Goal: Navigation & Orientation: Find specific page/section

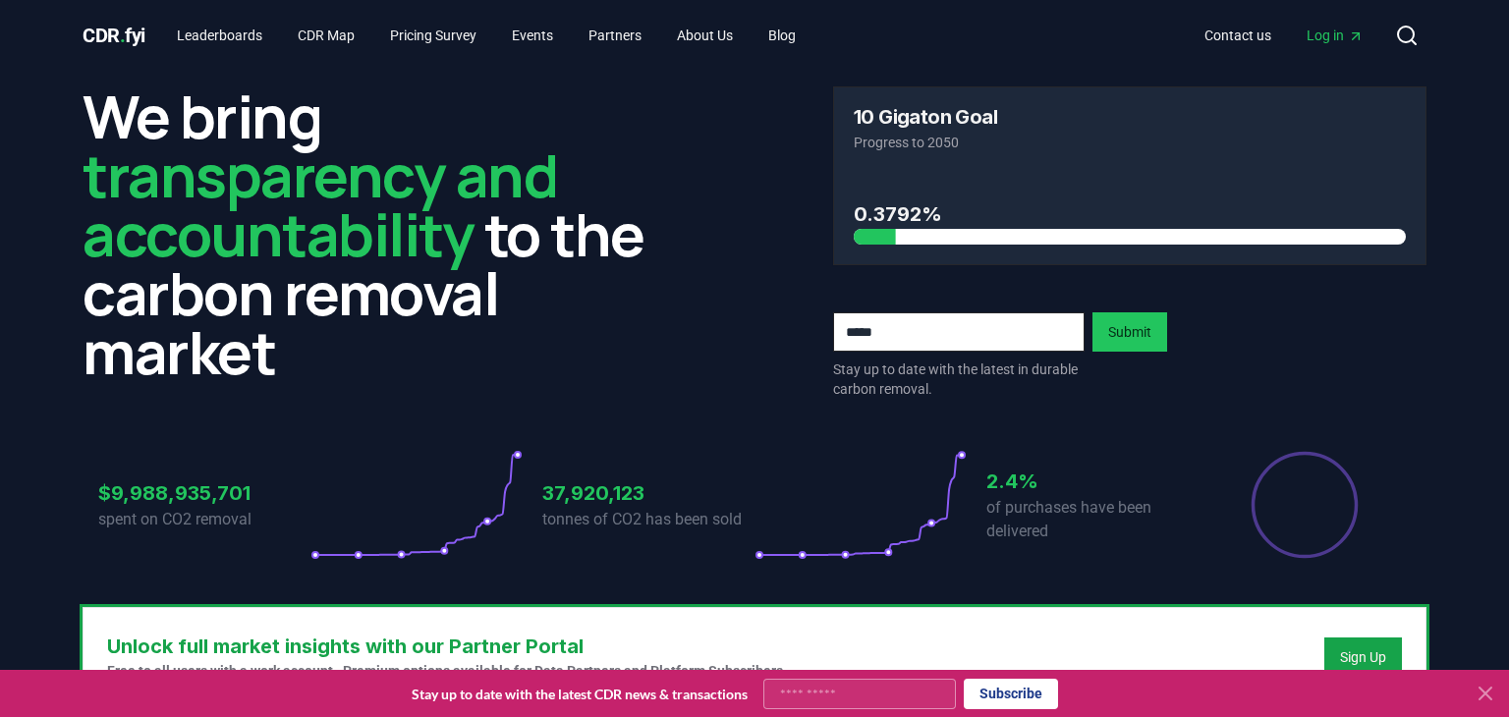
click at [1485, 695] on icon at bounding box center [1485, 694] width 24 height 24
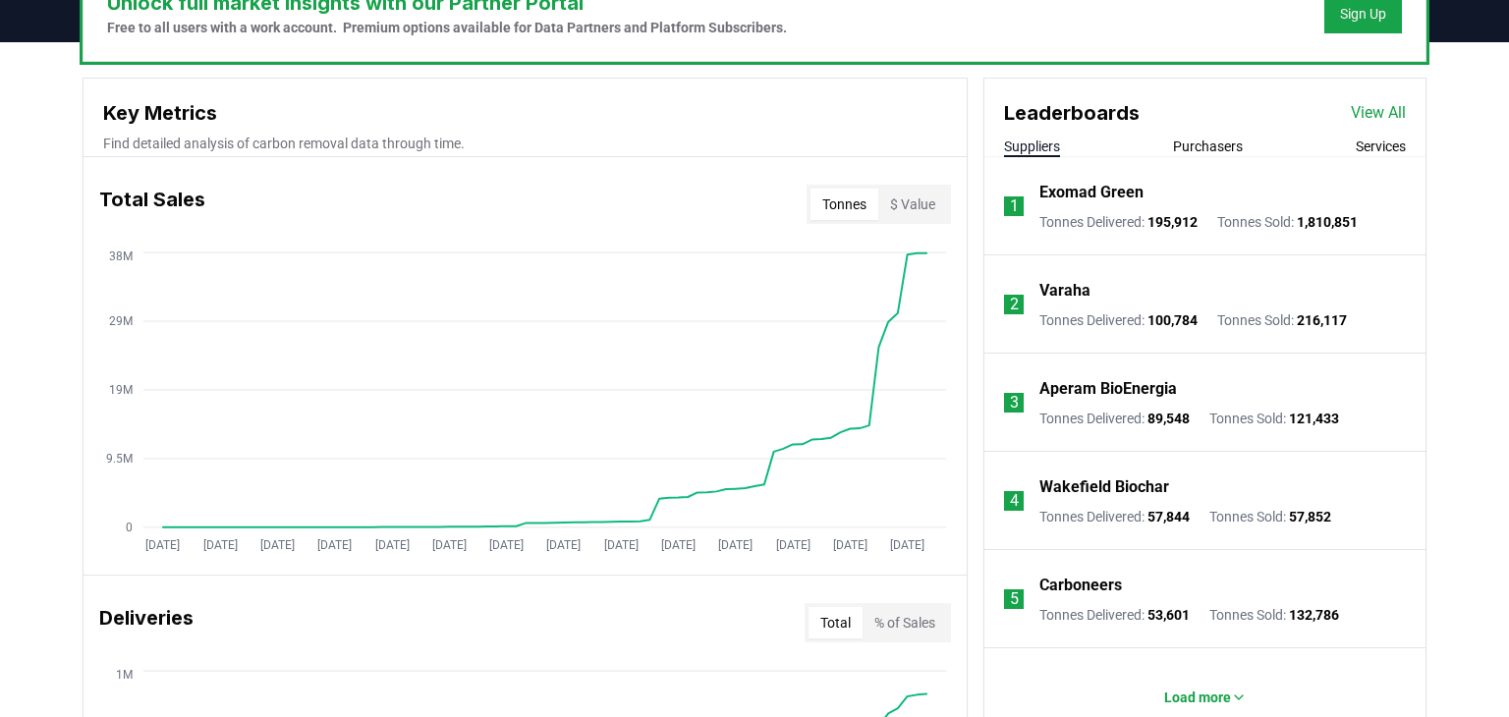
scroll to position [664, 0]
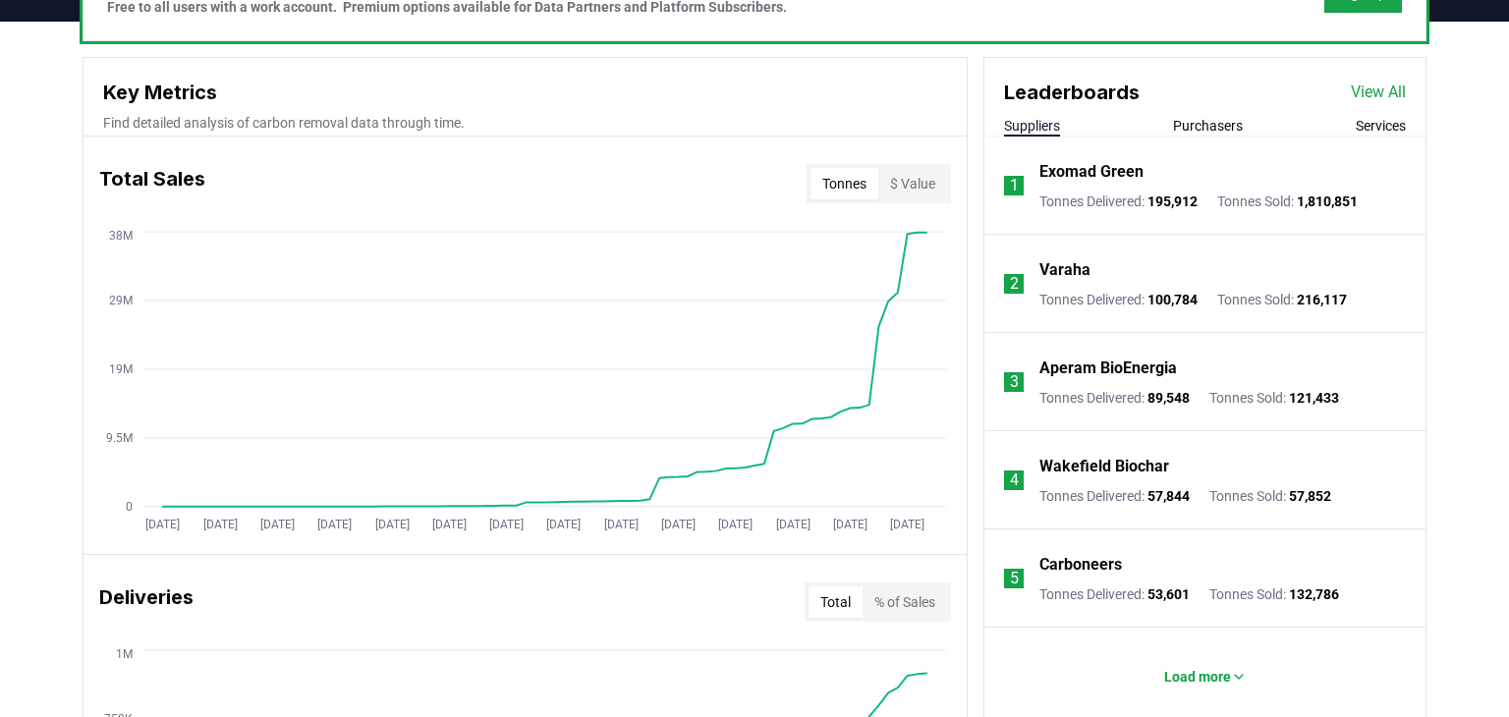
click at [1213, 124] on button "Purchasers" at bounding box center [1208, 126] width 70 height 20
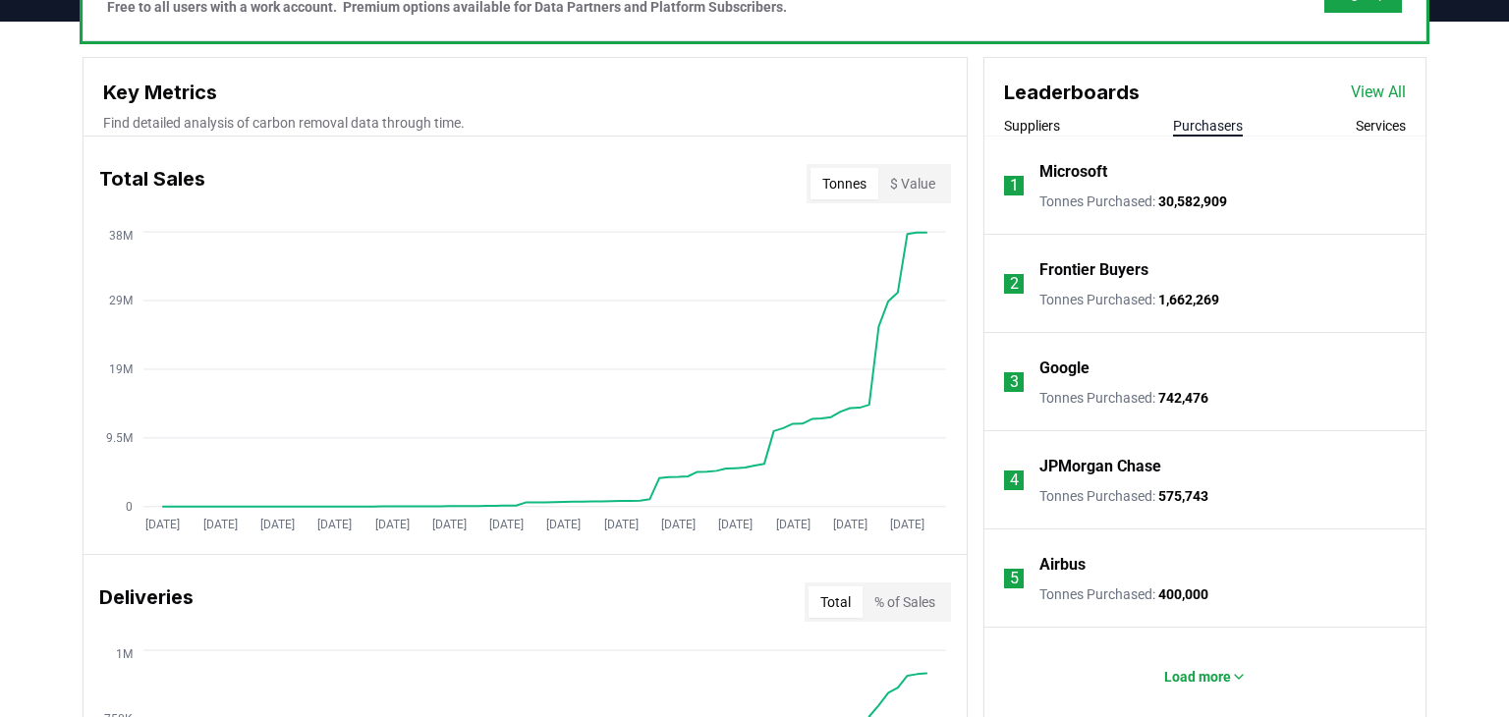
click at [1062, 127] on div "Suppliers Purchasers Services" at bounding box center [1204, 126] width 441 height 21
click at [1056, 127] on button "Suppliers" at bounding box center [1032, 126] width 56 height 20
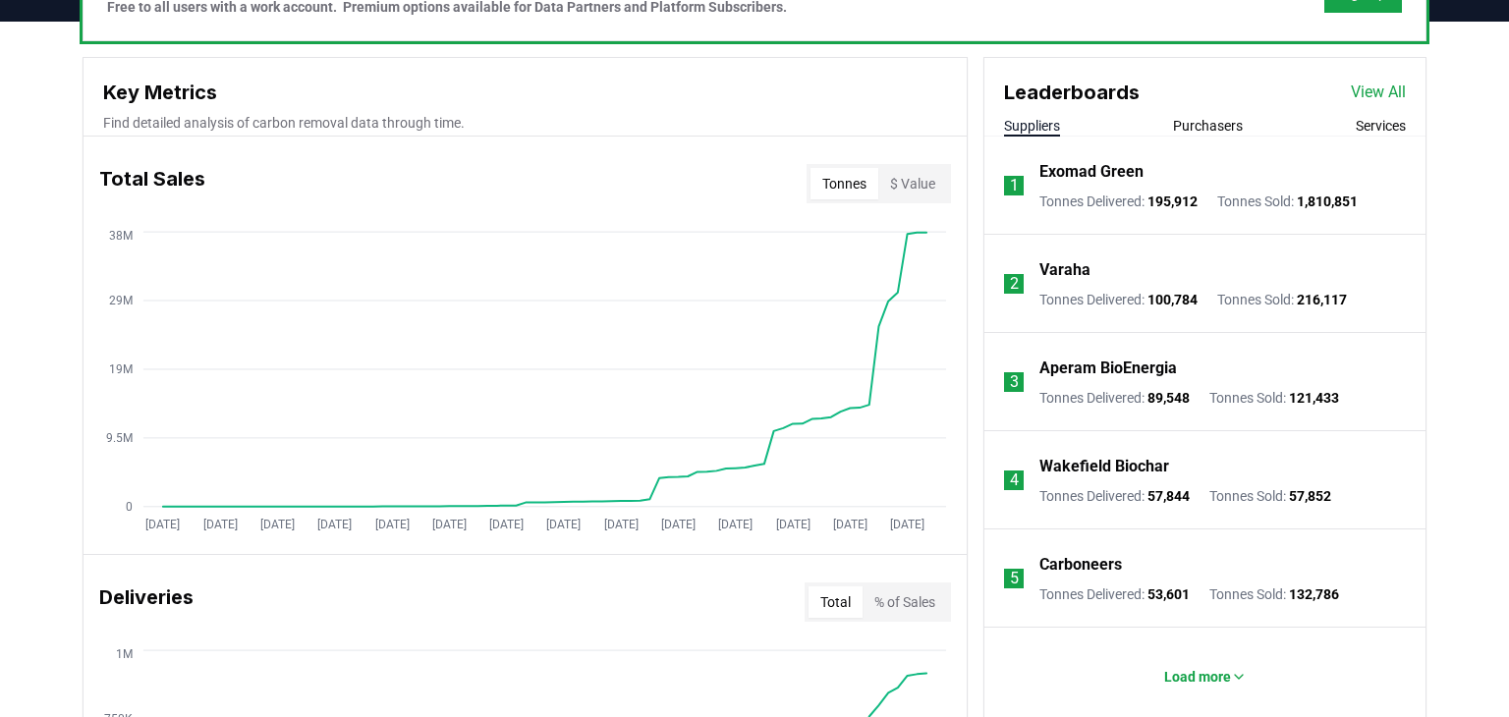
click at [1381, 112] on div "Leaderboards View All Suppliers Purchasers Services" at bounding box center [1204, 97] width 441 height 79
click at [1203, 126] on button "Purchasers" at bounding box center [1208, 126] width 70 height 20
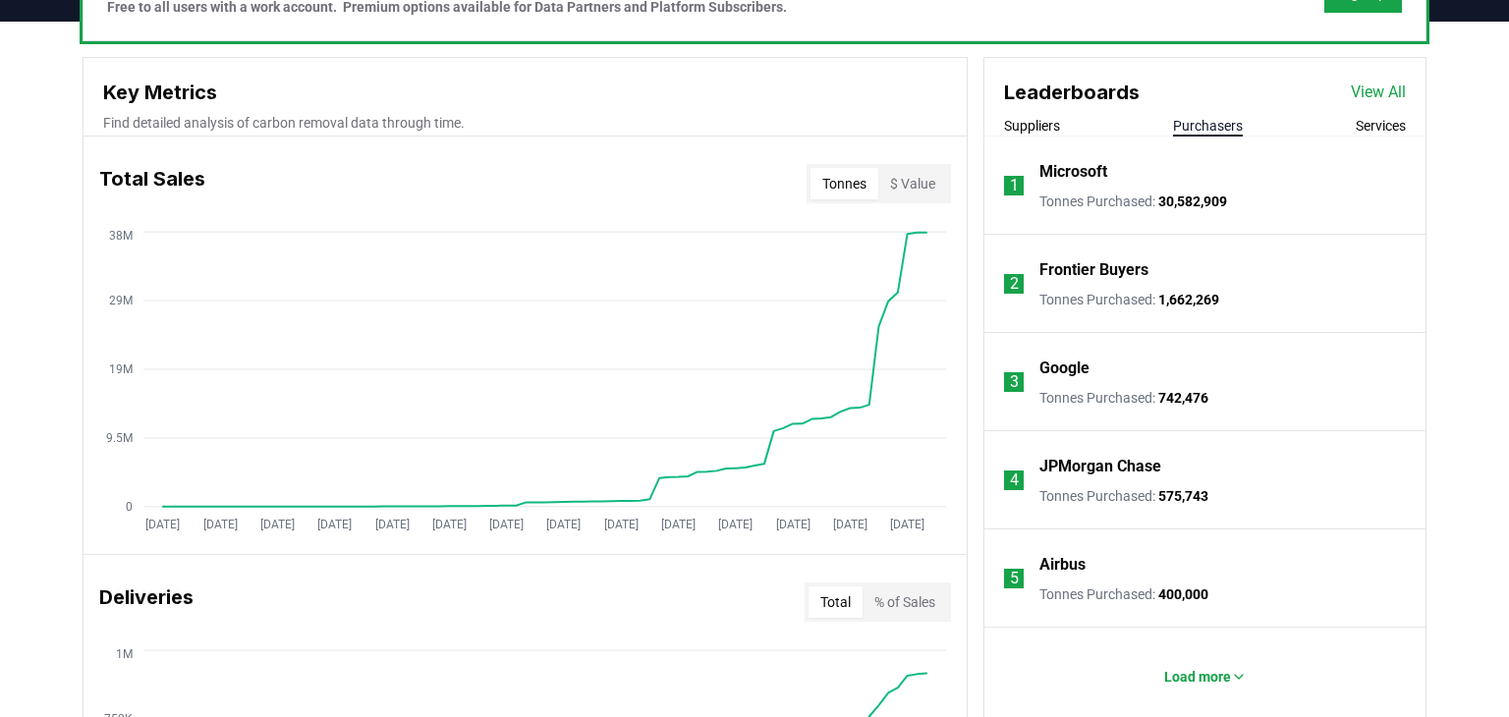
click at [1364, 128] on button "Services" at bounding box center [1380, 126] width 50 height 20
click at [1032, 122] on button "Suppliers" at bounding box center [1032, 126] width 56 height 20
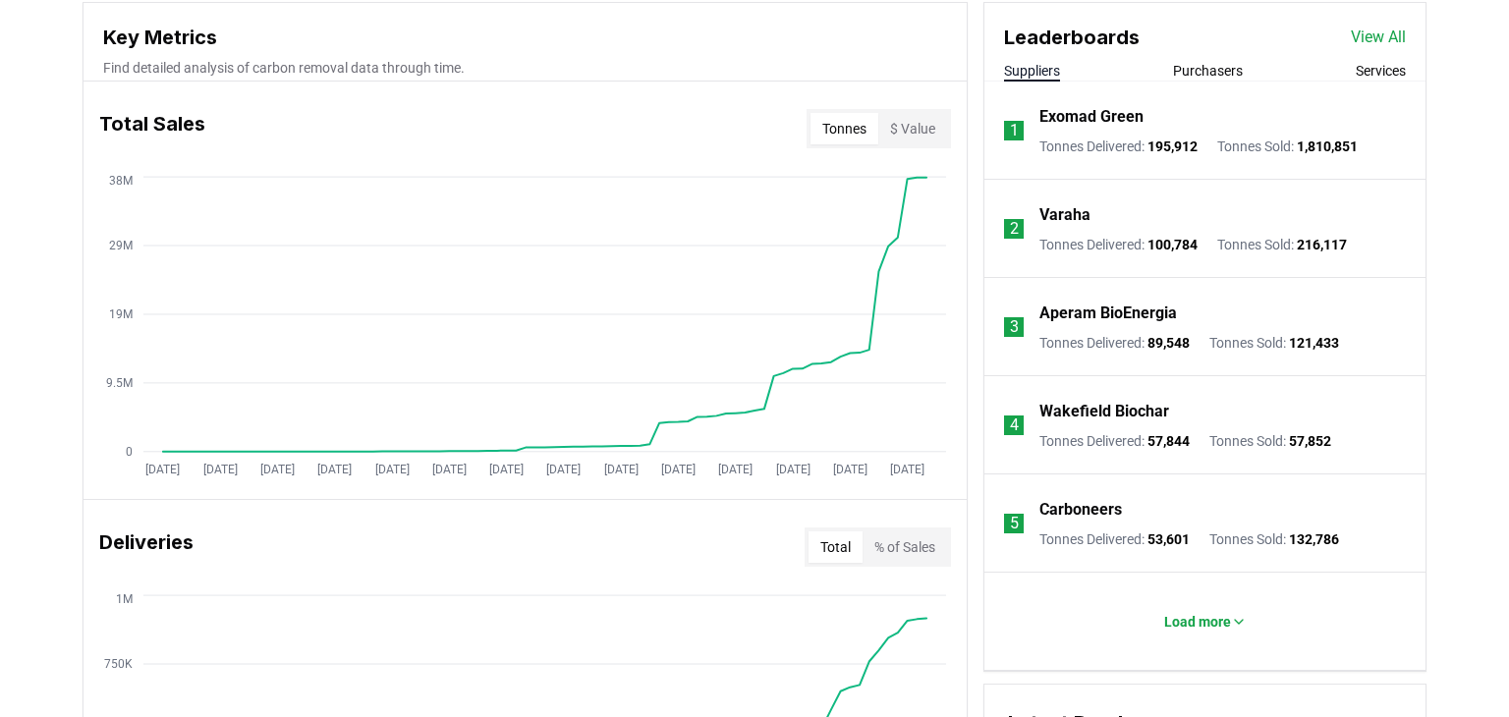
scroll to position [727, 0]
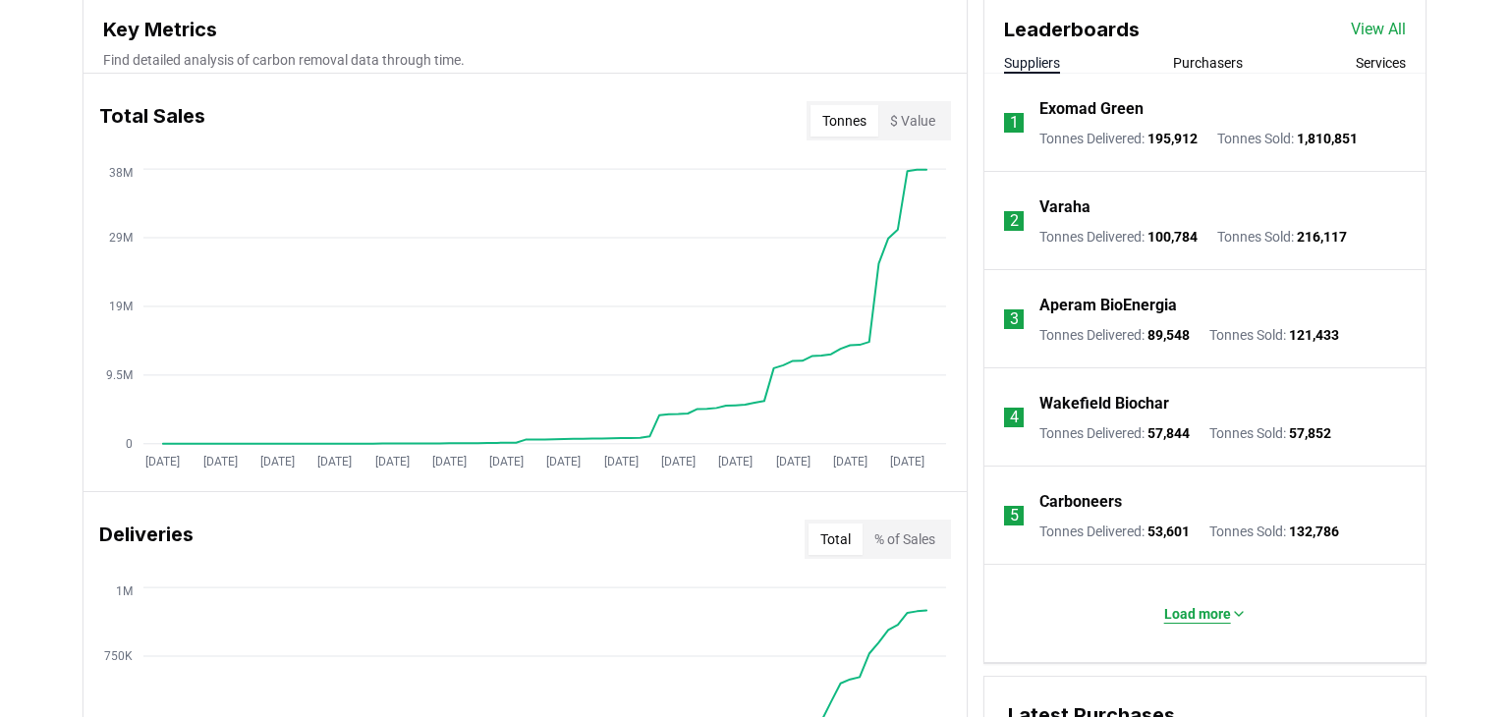
click at [1204, 628] on button "Load more" at bounding box center [1205, 613] width 114 height 39
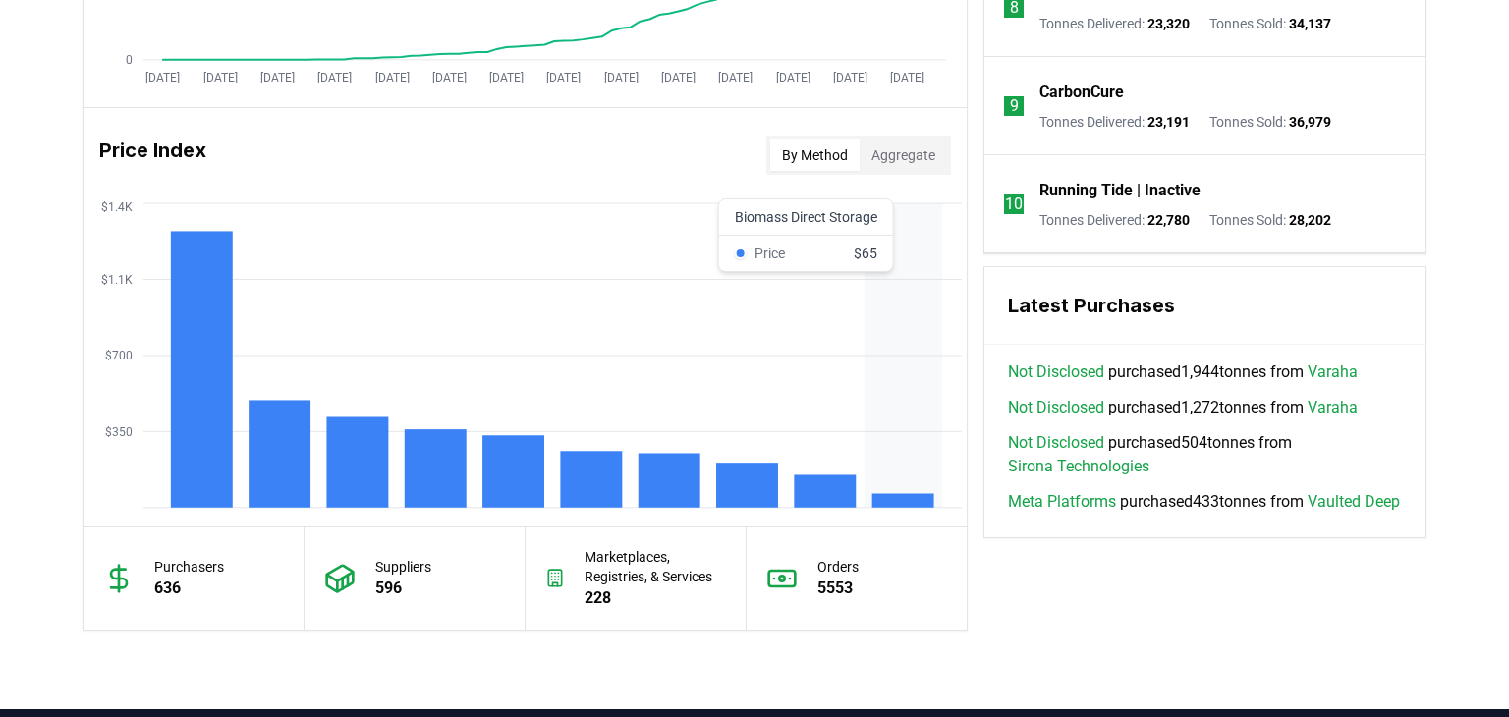
scroll to position [0, 0]
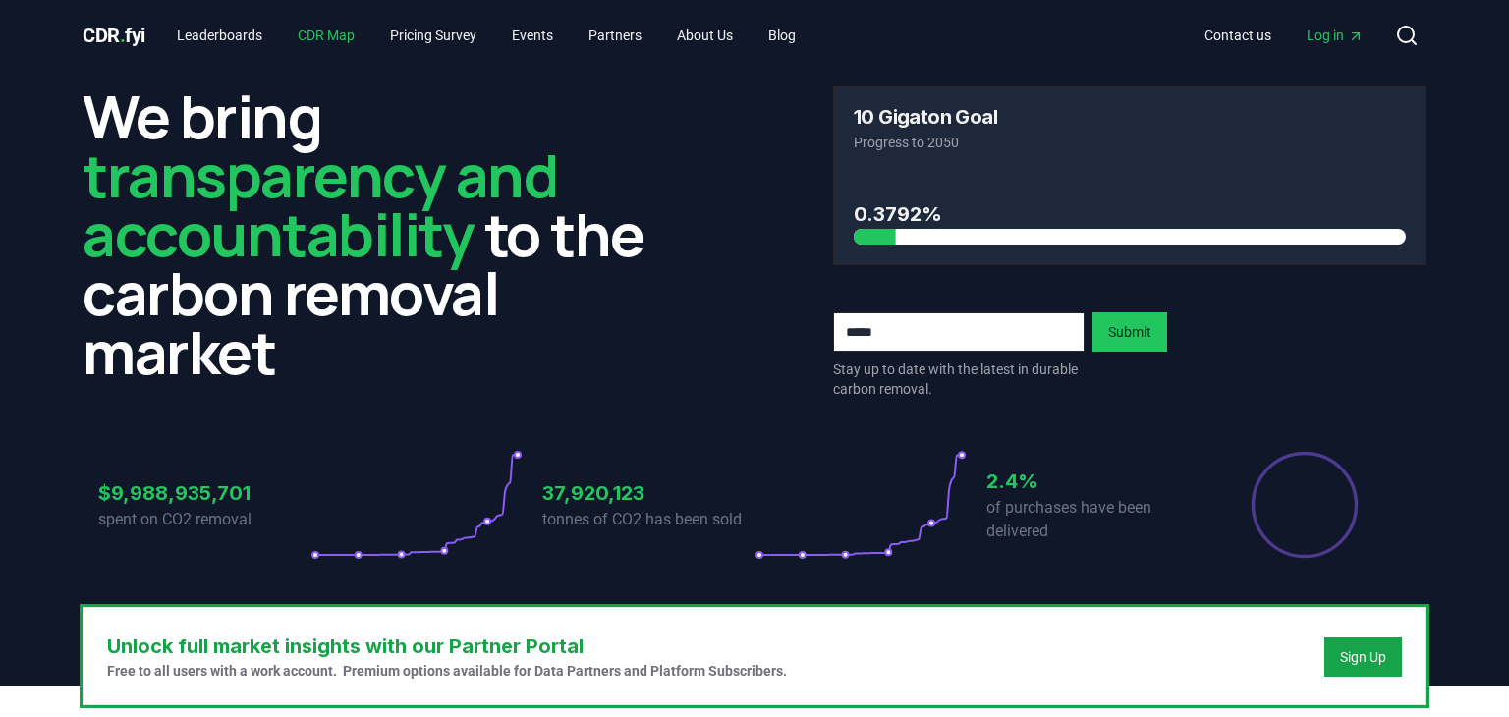
click at [302, 35] on link "CDR Map" at bounding box center [326, 35] width 88 height 35
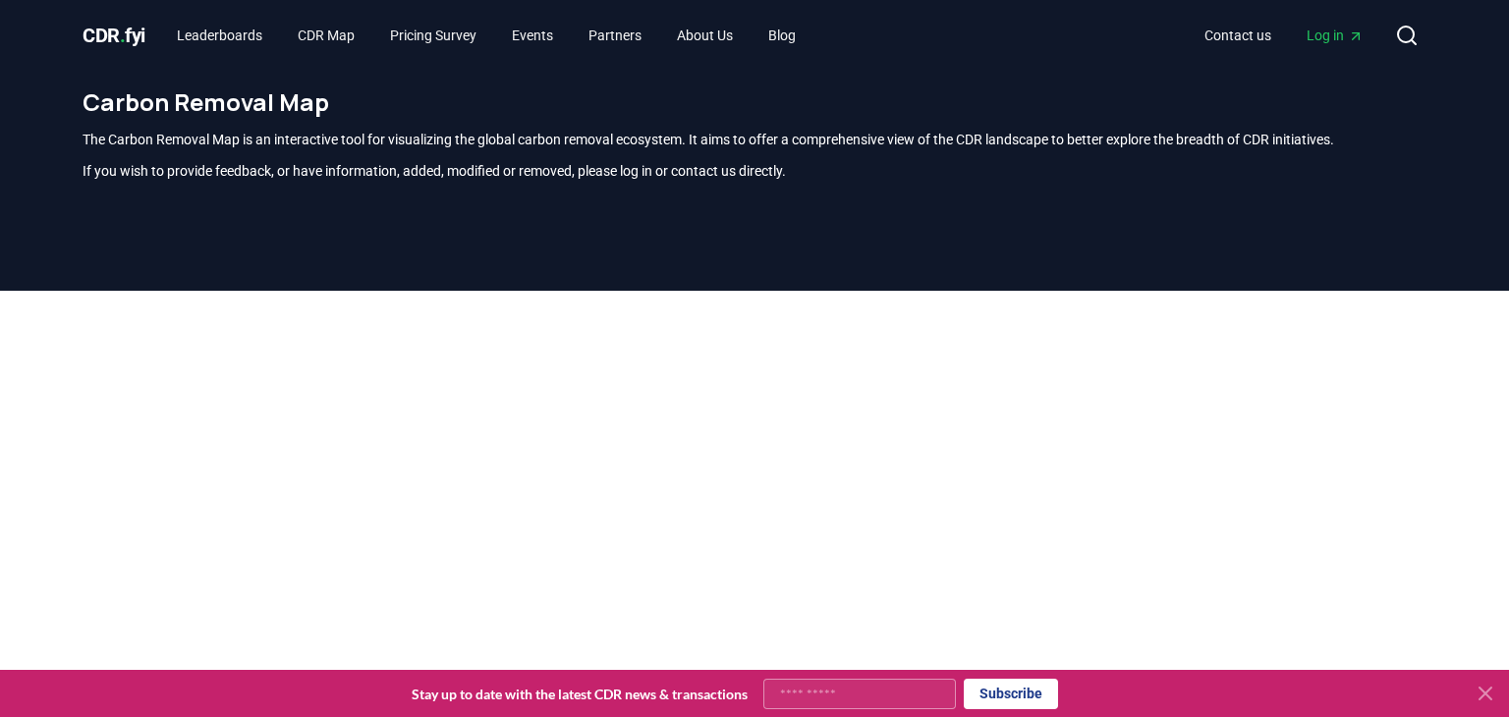
scroll to position [578, 0]
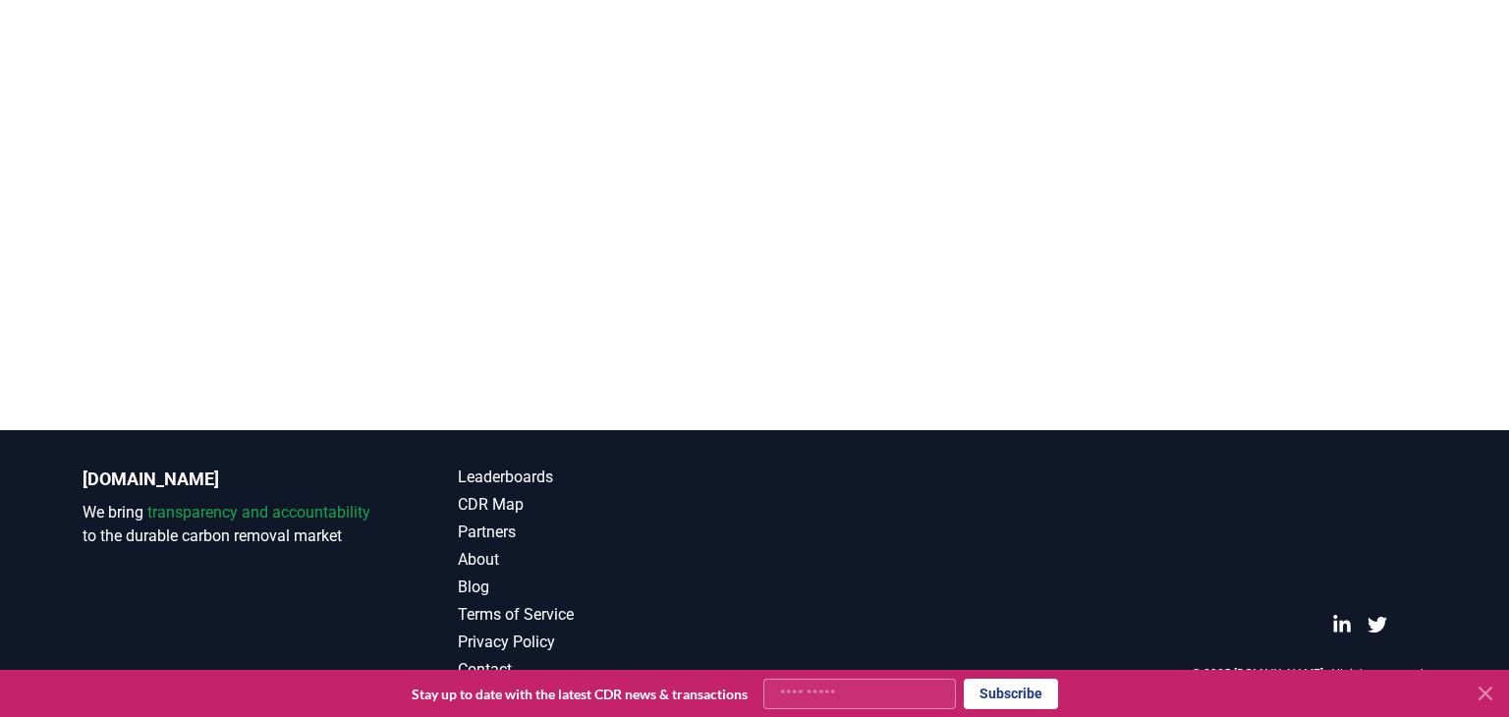
click at [1493, 690] on icon at bounding box center [1485, 694] width 24 height 24
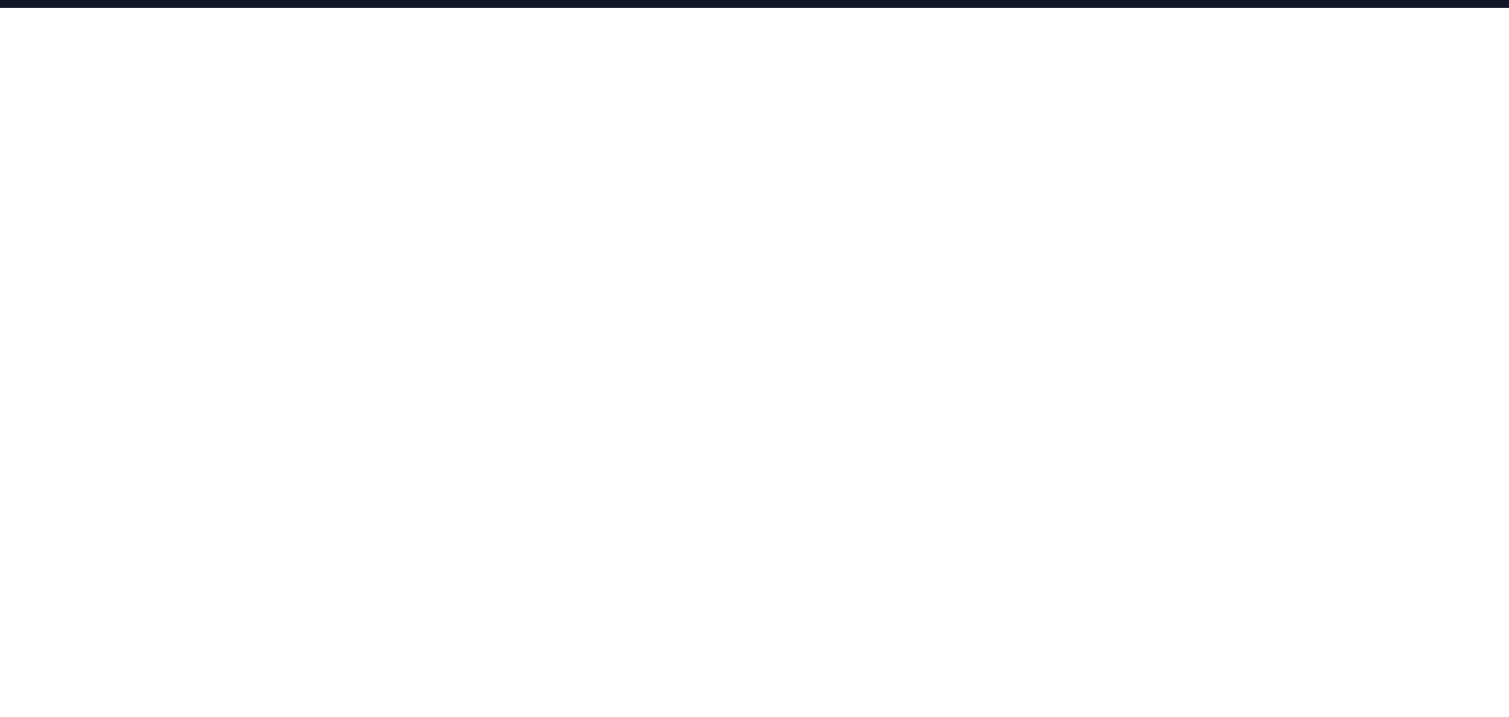
scroll to position [280, 0]
